Goal: Information Seeking & Learning: Learn about a topic

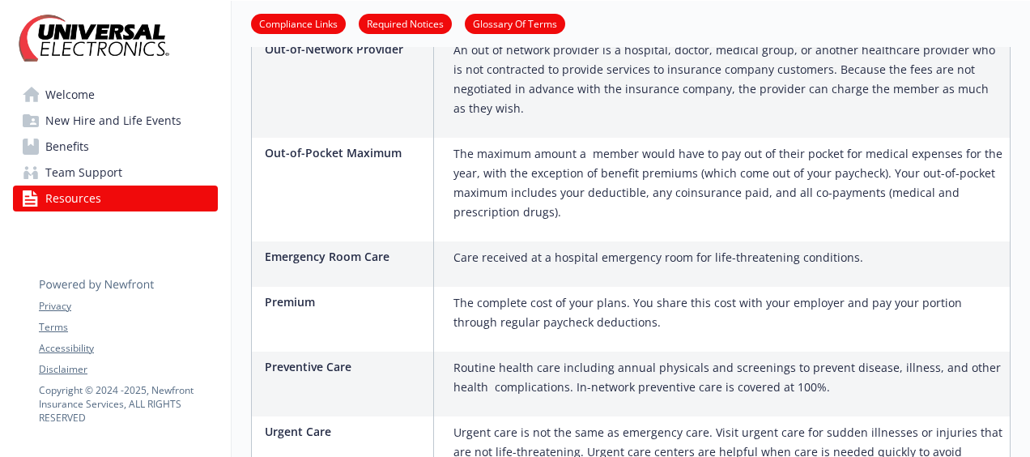
scroll to position [1181, 0]
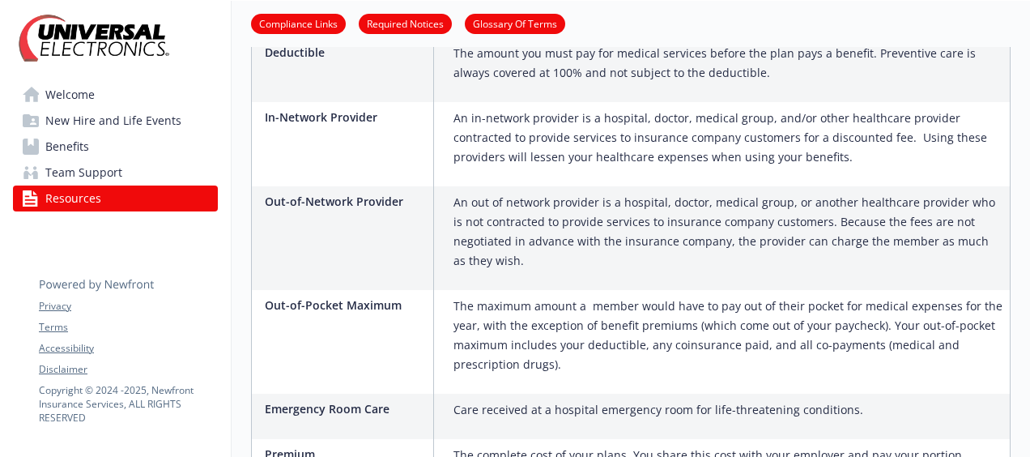
click at [79, 142] on span "Benefits" at bounding box center [67, 147] width 44 height 26
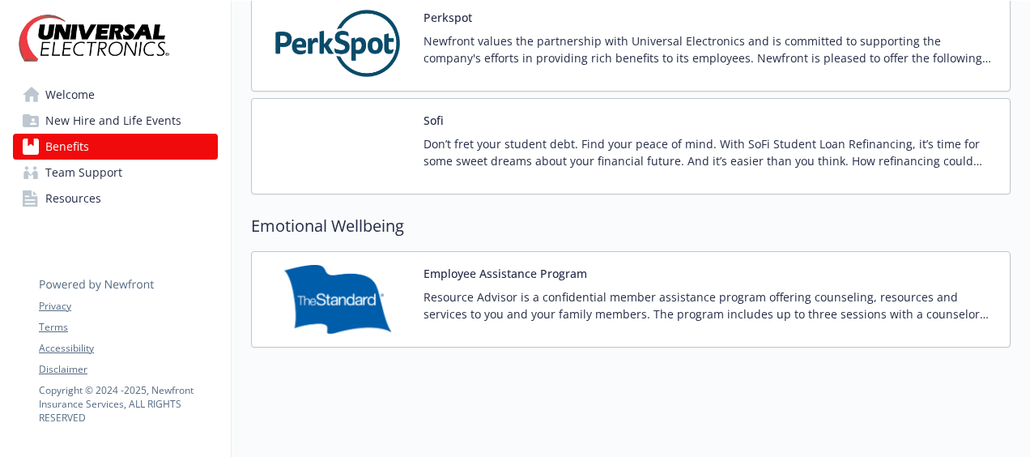
scroll to position [2241, 0]
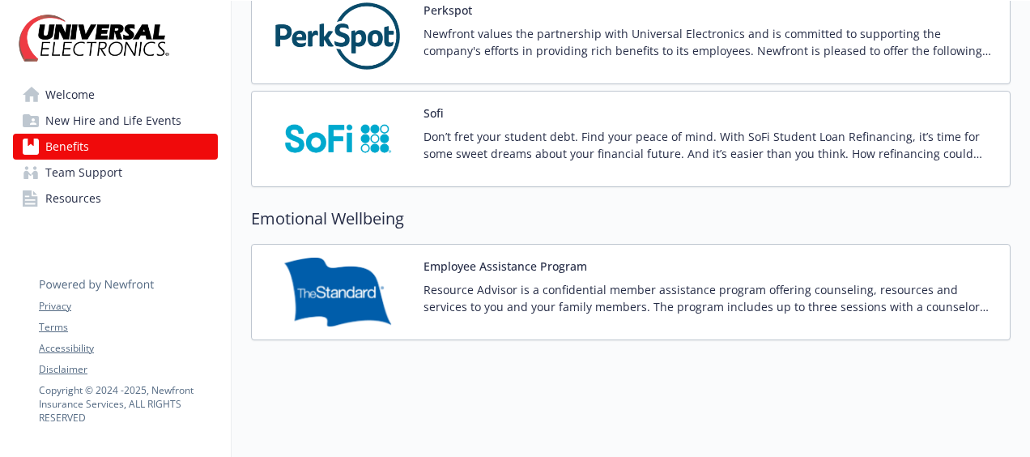
click at [79, 94] on span "Welcome" at bounding box center [69, 95] width 49 height 26
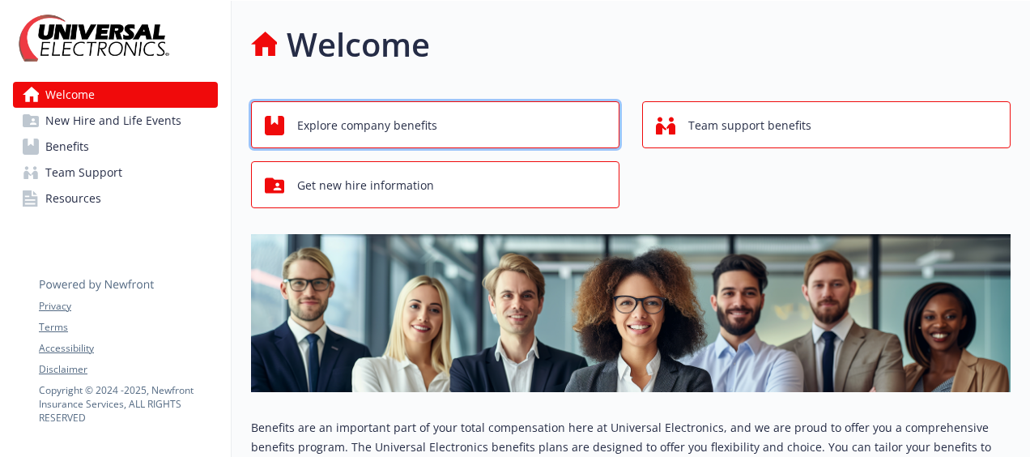
click at [395, 126] on span "Explore company benefits" at bounding box center [367, 125] width 140 height 31
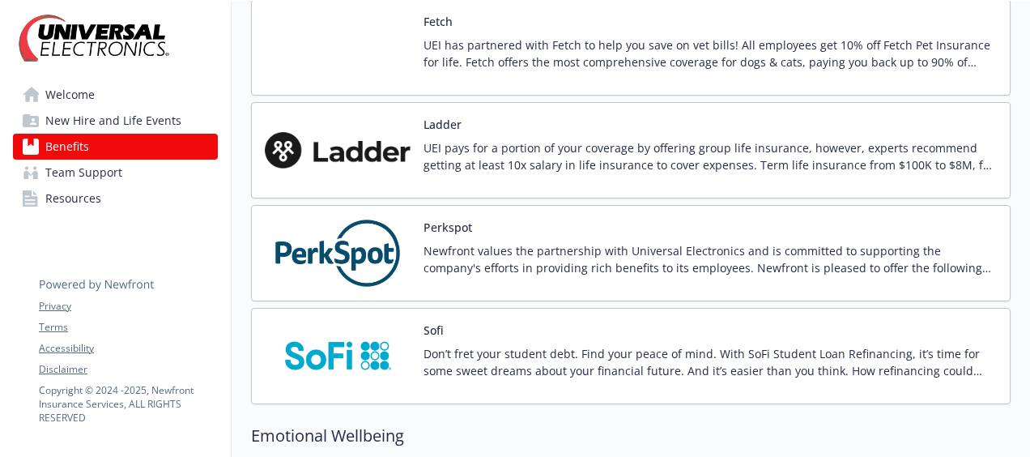
scroll to position [2241, 0]
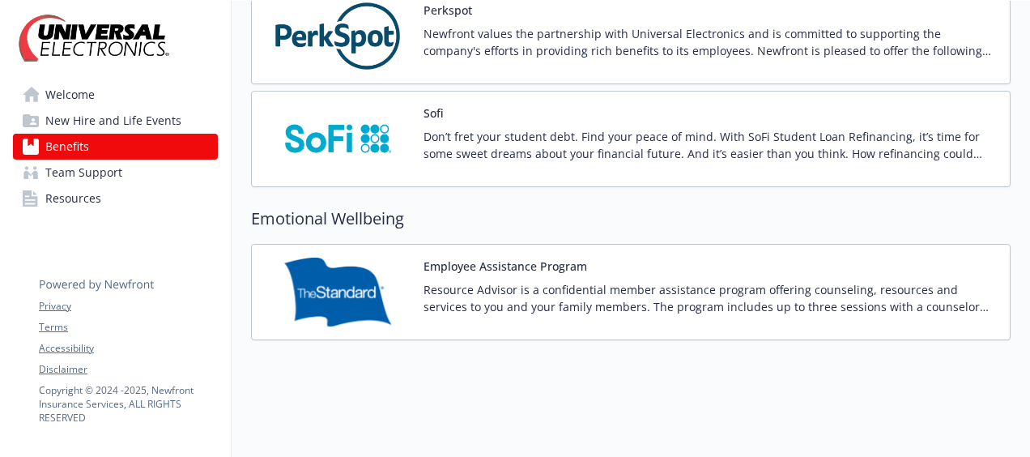
click at [84, 178] on span "Team Support" at bounding box center [83, 172] width 77 height 26
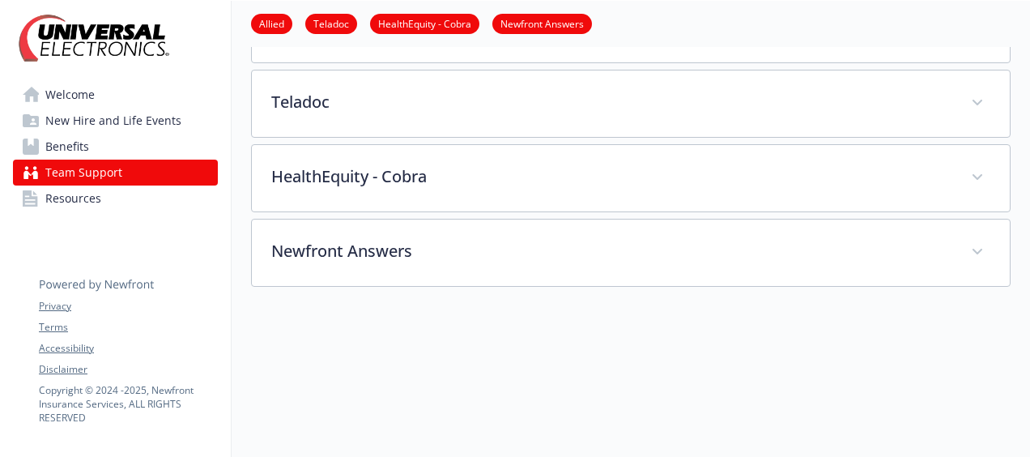
scroll to position [483, 0]
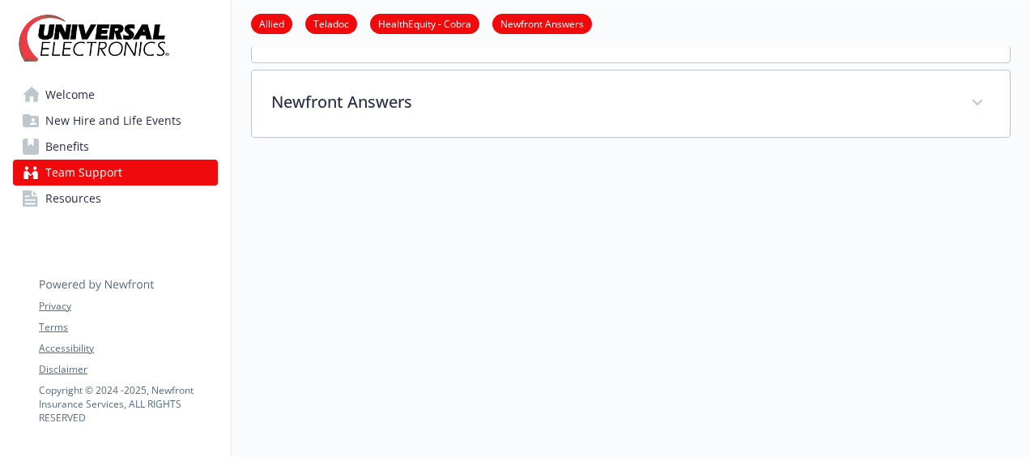
click at [65, 198] on span "Resources" at bounding box center [73, 198] width 56 height 26
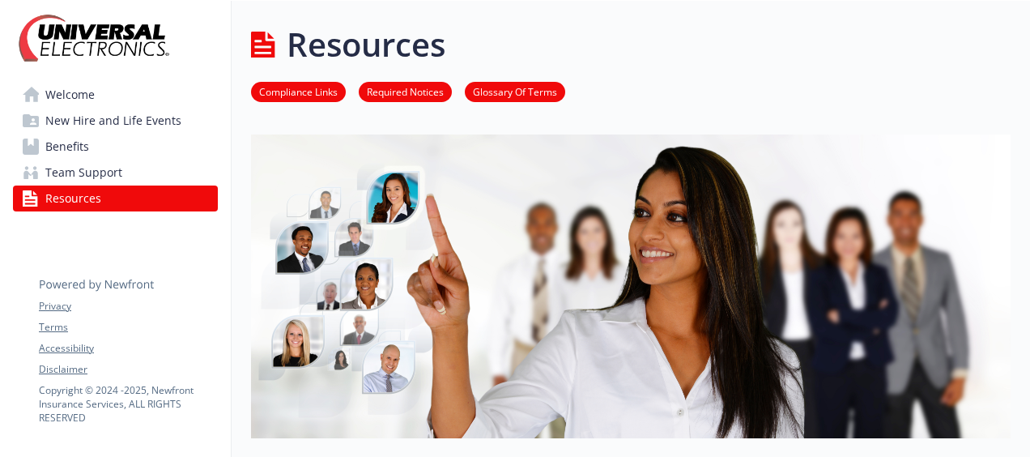
click at [291, 83] on li "Compliance Links" at bounding box center [298, 92] width 95 height 20
click at [287, 90] on link "Compliance Links" at bounding box center [298, 90] width 95 height 15
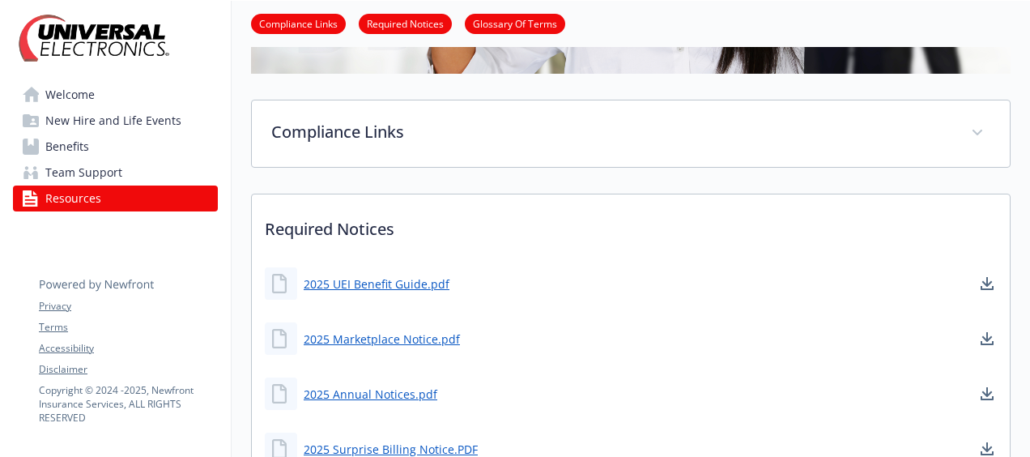
scroll to position [414, 12]
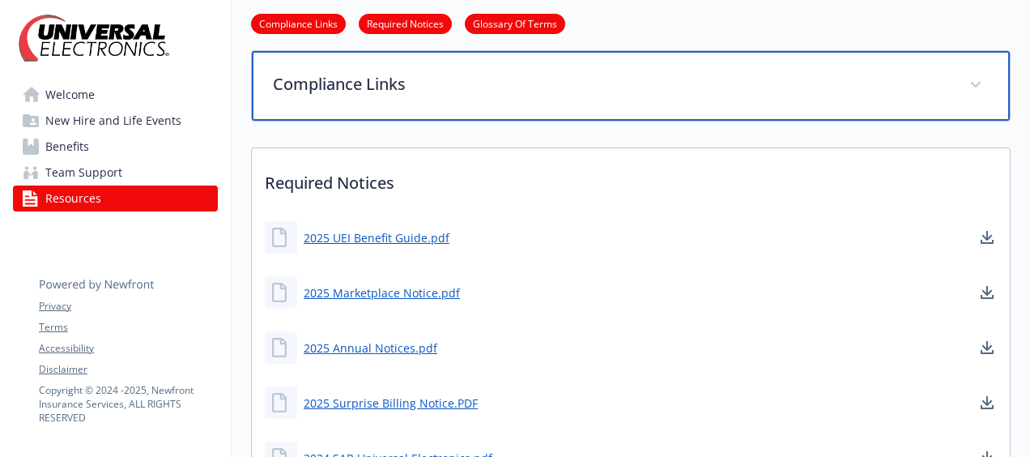
click at [967, 78] on span at bounding box center [976, 85] width 26 height 26
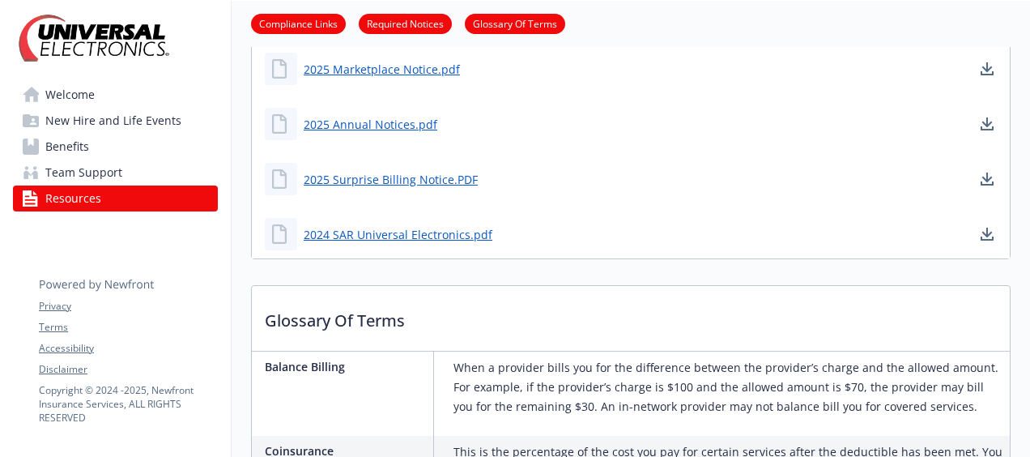
scroll to position [738, 12]
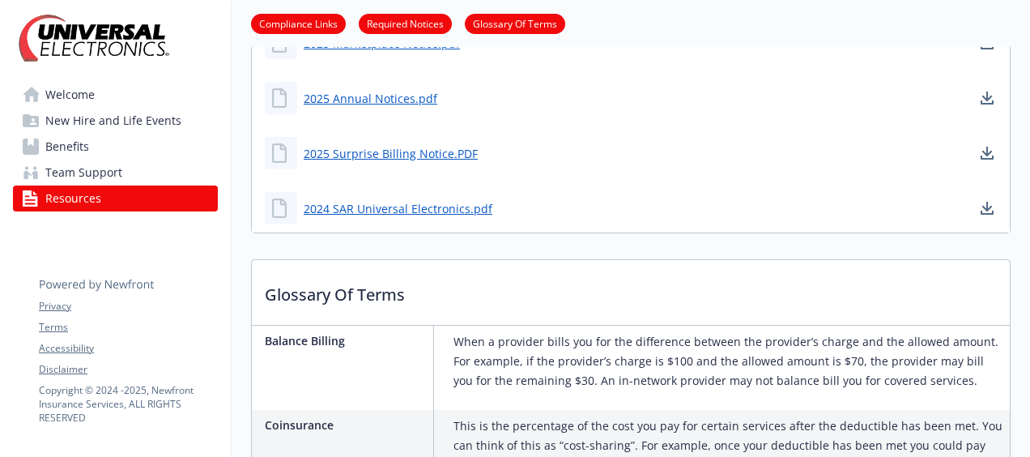
click at [405, 20] on link "Required Notices" at bounding box center [405, 22] width 93 height 15
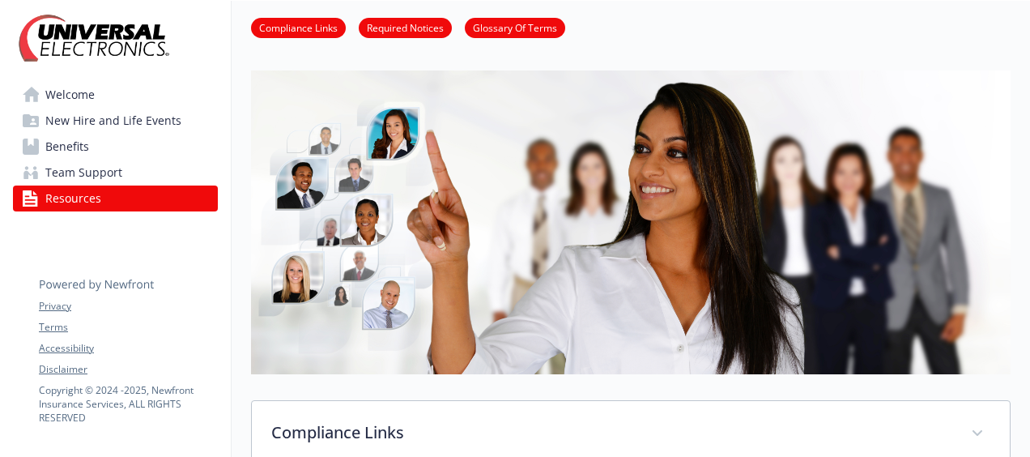
scroll to position [0, 12]
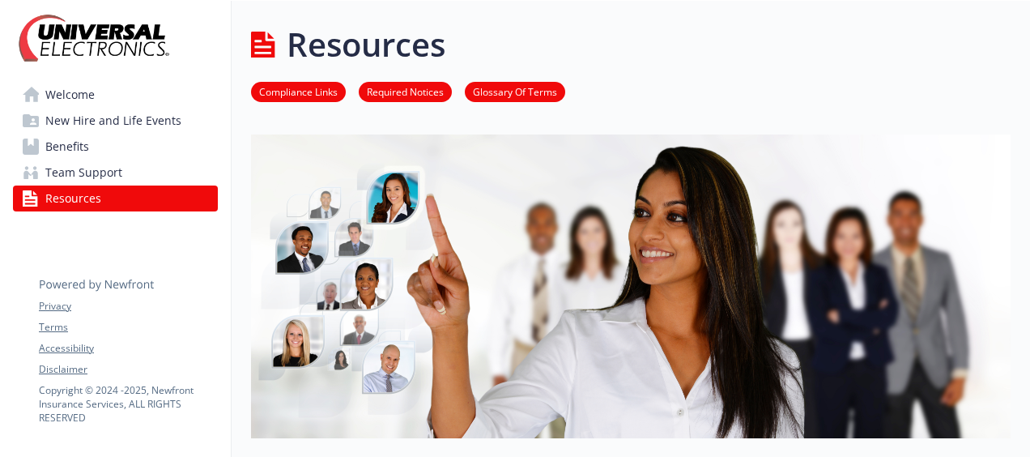
click at [58, 199] on span "Resources" at bounding box center [73, 198] width 56 height 26
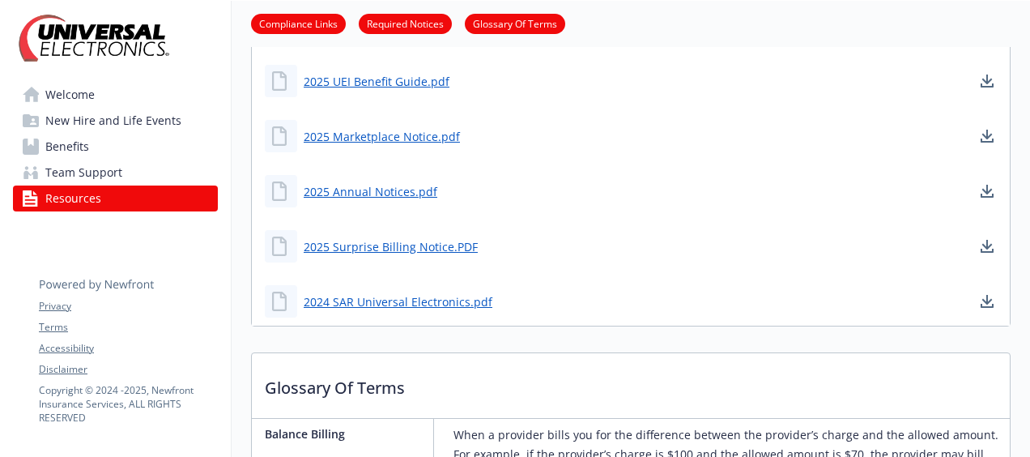
scroll to position [486, 12]
